Goal: Task Accomplishment & Management: Manage account settings

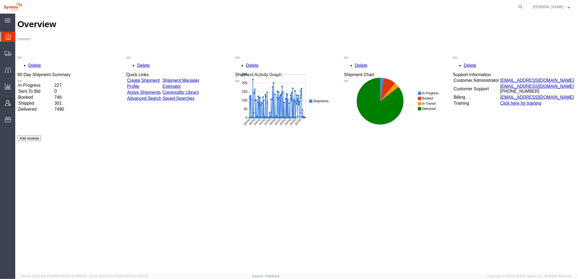
click at [9, 99] on div at bounding box center [7, 103] width 15 height 11
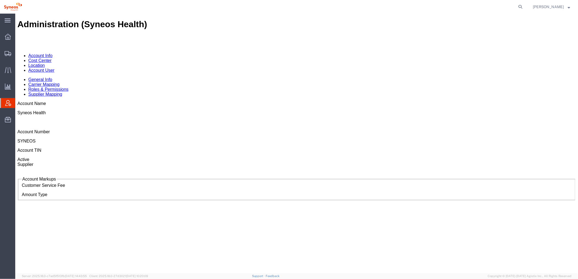
click at [54, 68] on link "Account User" at bounding box center [41, 70] width 26 height 5
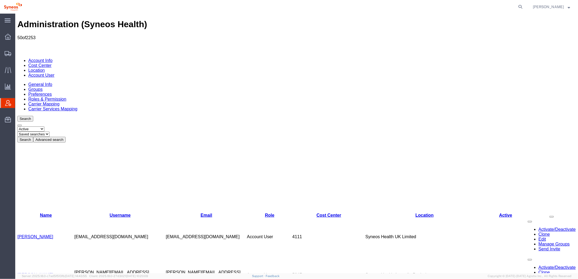
click at [65, 137] on button "Advanced search" at bounding box center [49, 140] width 32 height 6
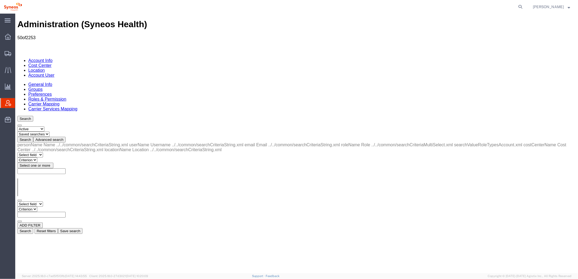
click at [43, 201] on select "Select field Cost Center Email Location Name Role Username" at bounding box center [30, 203] width 26 height 5
select select "locationName"
click at [17, 201] on select "Select field Cost Center Email Location Name Role Username" at bounding box center [30, 203] width 26 height 5
drag, startPoint x: 82, startPoint y: 88, endPoint x: 86, endPoint y: 82, distance: 6.9
click at [50, 207] on select "Criterion contains does not contain is is blank is not blank starts with" at bounding box center [33, 209] width 33 height 5
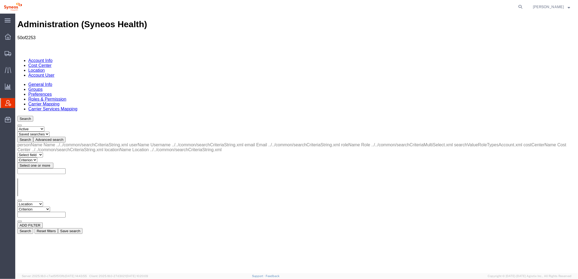
select select "contains"
click at [50, 207] on select "Criterion contains does not contain is is blank is not blank starts with" at bounding box center [33, 209] width 33 height 5
click at [65, 212] on input "text" at bounding box center [41, 215] width 48 height 6
type input "zdnu"
click at [33, 228] on button "Search" at bounding box center [25, 231] width 16 height 6
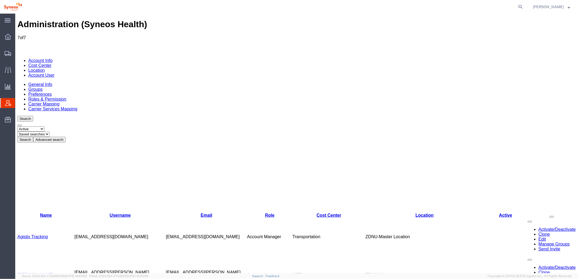
click at [40, 273] on link "[PERSON_NAME]" at bounding box center [35, 275] width 36 height 5
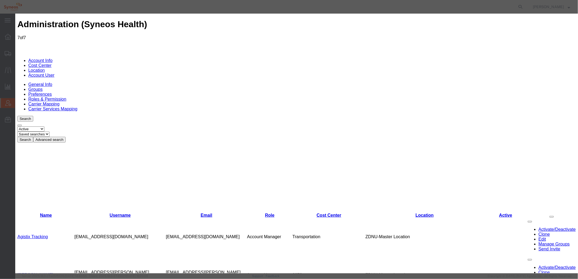
select select "DEPARTMENT"
drag, startPoint x: 276, startPoint y: 80, endPoint x: 186, endPoint y: 74, distance: 90.3
type input "syneos health ar"
select select "{"locationId":"48857","street1":"[STREET_ADDRESS]","street2":"","oneLineAddress…"
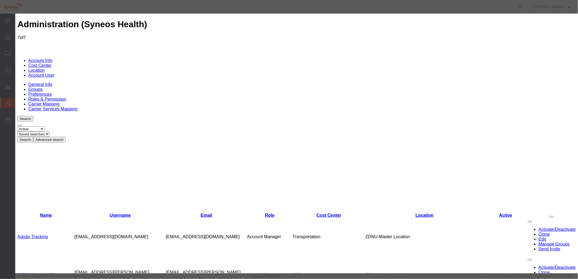
type input "[STREET_ADDRESS]"
type input "[GEOGRAPHIC_DATA]"
select select "AR"
